Goal: Browse casually

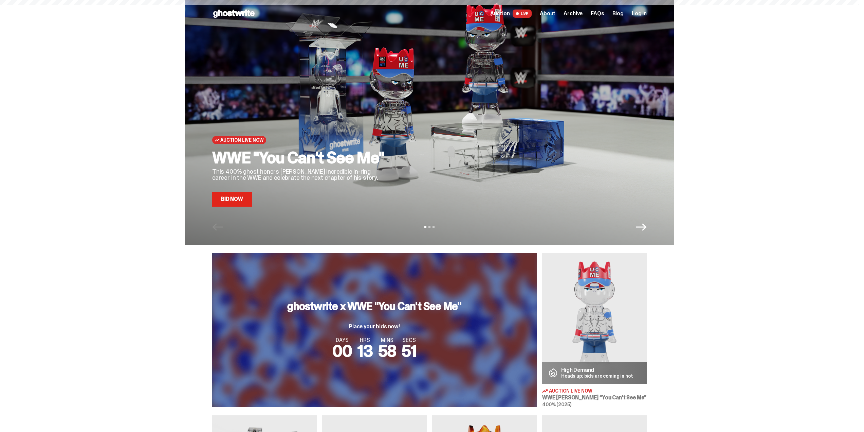
click at [556, 11] on span "About" at bounding box center [548, 13] width 16 height 5
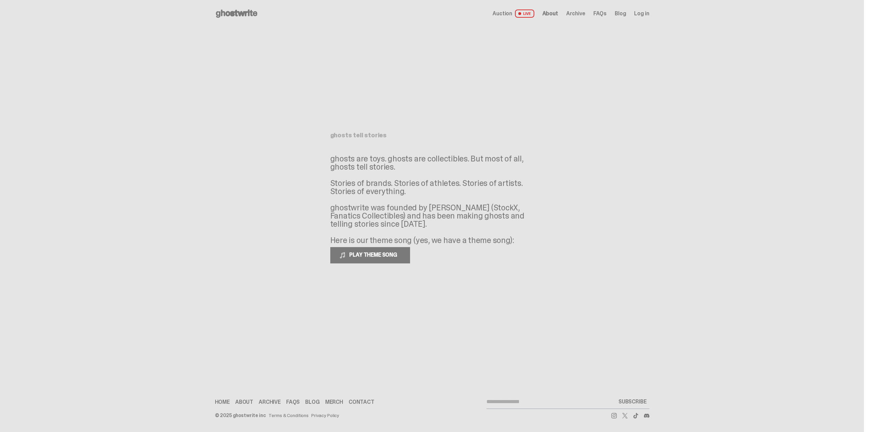
click at [475, 205] on p "ghosts are toys. ghosts are collectibles. But most of all, ghosts tell stories.…" at bounding box center [432, 199] width 204 height 90
click at [547, 16] on span "About" at bounding box center [551, 13] width 16 height 5
click at [508, 13] on span "Auction" at bounding box center [503, 13] width 20 height 5
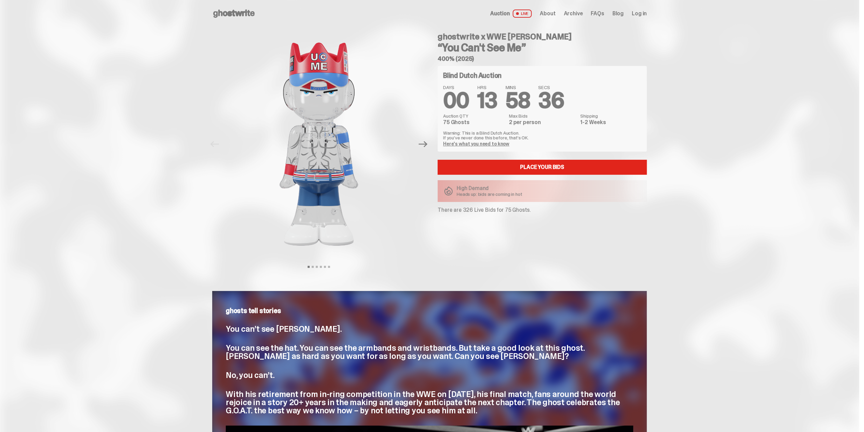
click at [232, 13] on use at bounding box center [233, 14] width 41 height 8
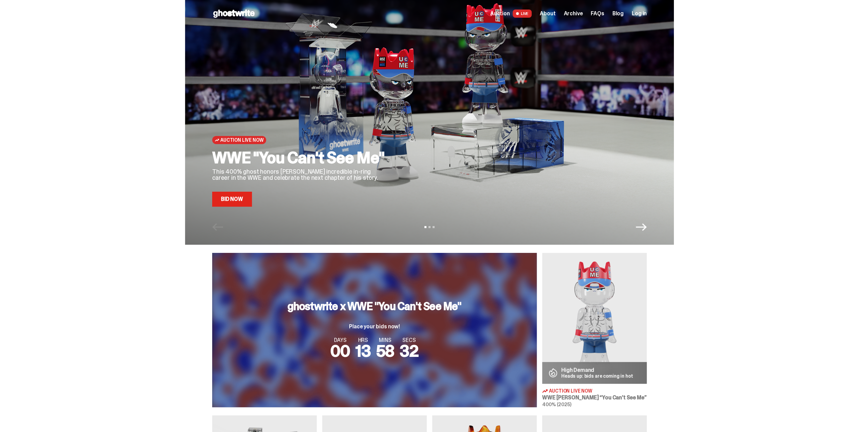
click at [426, 227] on button "View slide 1" at bounding box center [425, 227] width 2 height 2
click at [431, 226] on button "View slide 2" at bounding box center [430, 227] width 2 height 2
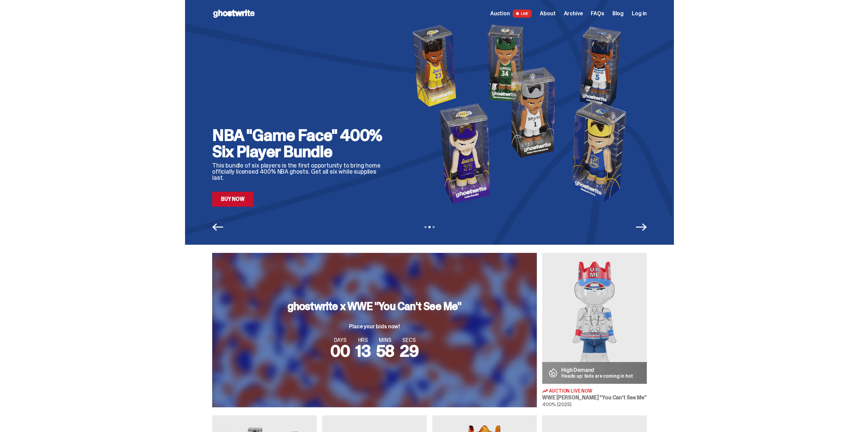
click at [564, 15] on div "Auction LIVE About Archive FAQs Blog Log in" at bounding box center [568, 14] width 157 height 8
click at [602, 161] on img at bounding box center [523, 113] width 247 height 185
